Goal: Task Accomplishment & Management: Use online tool/utility

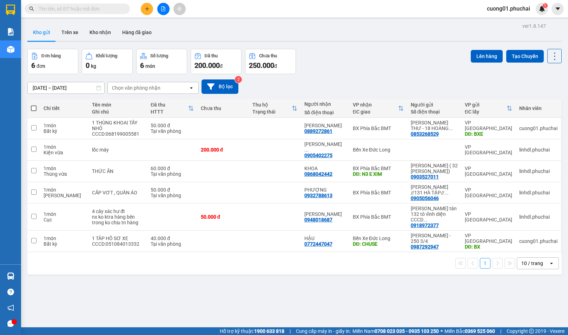
click at [163, 8] on icon "file-add" at bounding box center [163, 8] width 5 height 5
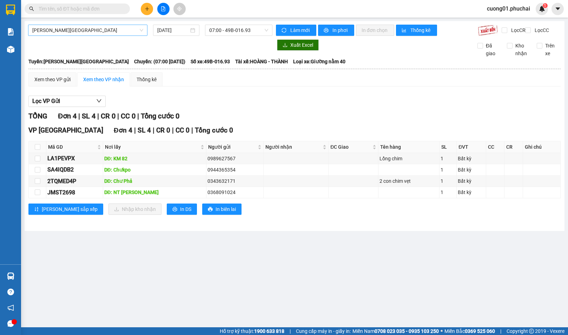
click at [52, 32] on span "[PERSON_NAME][GEOGRAPHIC_DATA]" at bounding box center [87, 30] width 111 height 11
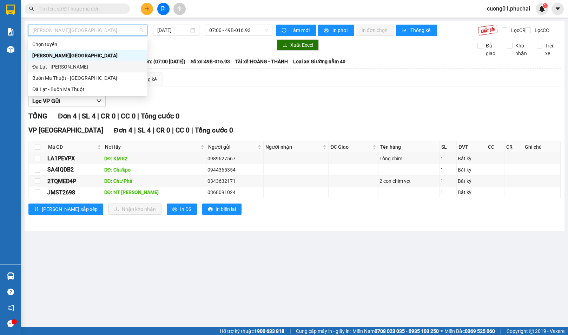
click at [60, 68] on div "Đà Lạt - [PERSON_NAME]" at bounding box center [87, 67] width 111 height 8
type input "[DATE]"
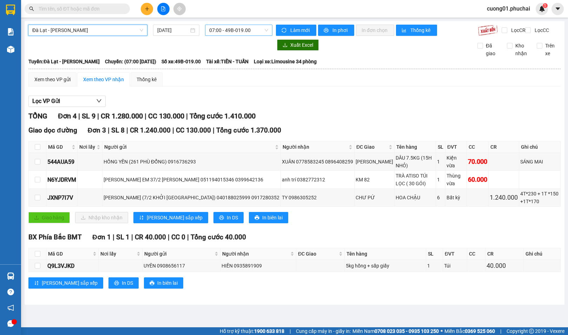
click at [223, 29] on span "07:00 - 49B-019.00" at bounding box center [238, 30] width 59 height 11
click at [233, 53] on div "07:00 - 49B-019.00" at bounding box center [236, 56] width 55 height 8
drag, startPoint x: 237, startPoint y: 30, endPoint x: 239, endPoint y: 53, distance: 22.9
click at [237, 30] on span "07:00 - 49B-019.00" at bounding box center [238, 30] width 59 height 11
click at [239, 65] on div "10:00 - 49B-017.39" at bounding box center [236, 67] width 55 height 8
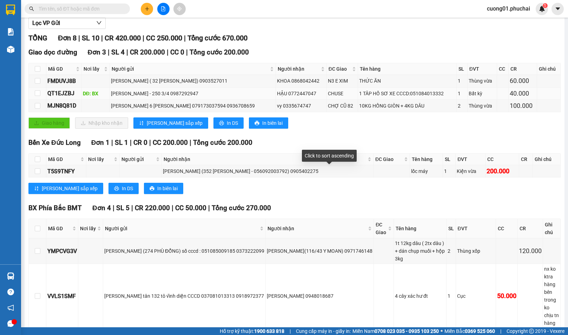
scroll to position [70, 0]
